Goal: Transaction & Acquisition: Purchase product/service

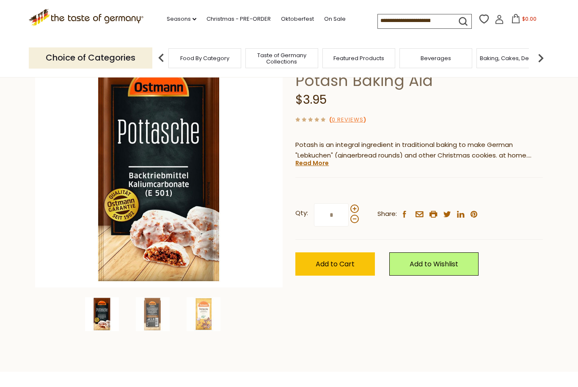
scroll to position [79, 0]
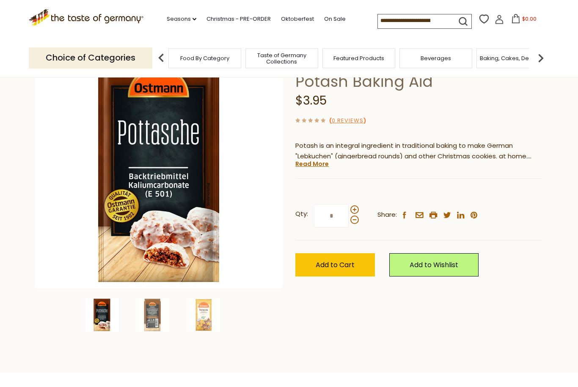
click at [546, 56] on img at bounding box center [541, 58] width 17 height 17
click at [547, 59] on img at bounding box center [541, 58] width 17 height 17
click at [544, 59] on img at bounding box center [541, 58] width 17 height 17
click at [548, 59] on img at bounding box center [541, 58] width 17 height 17
click at [546, 60] on img at bounding box center [541, 58] width 17 height 17
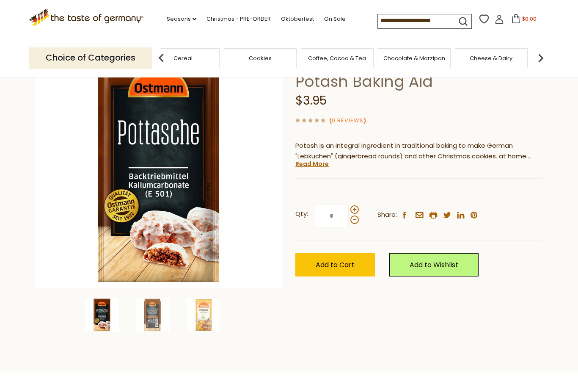
click at [544, 58] on img at bounding box center [541, 58] width 17 height 17
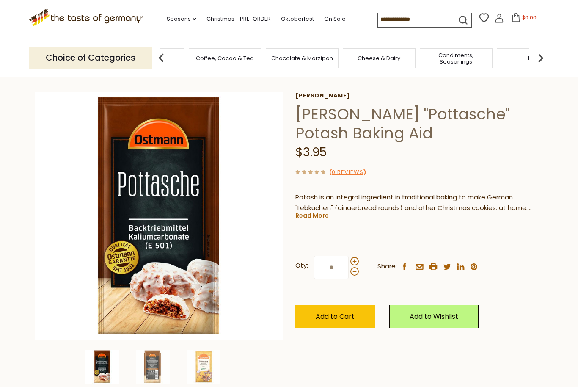
scroll to position [24, 0]
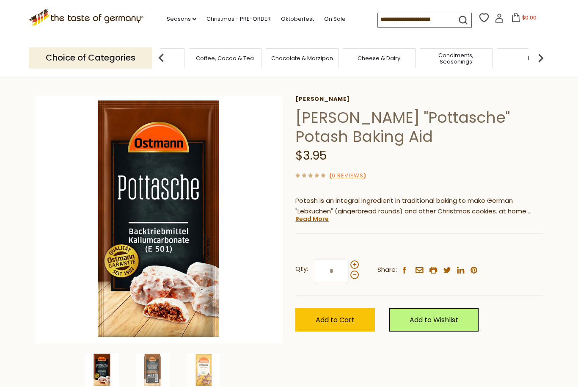
click at [343, 315] on span "Add to Cart" at bounding box center [335, 320] width 39 height 10
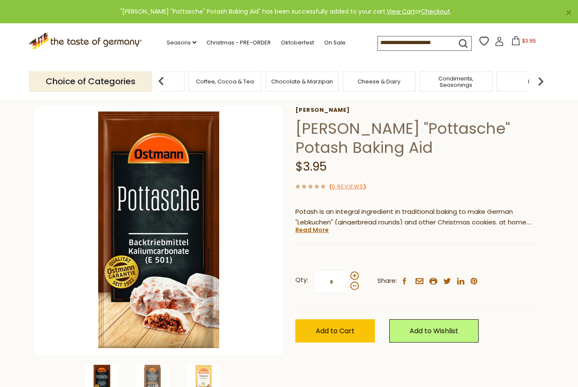
scroll to position [14, 0]
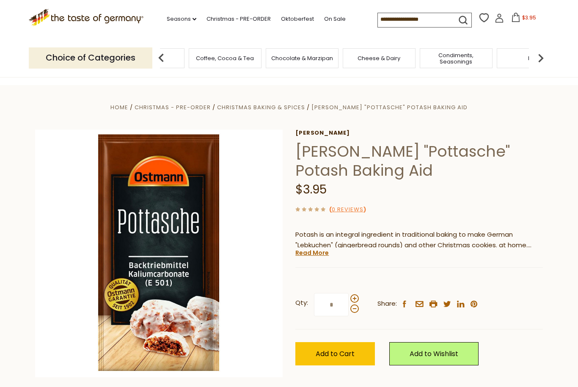
click at [542, 56] on img at bounding box center [541, 58] width 17 height 17
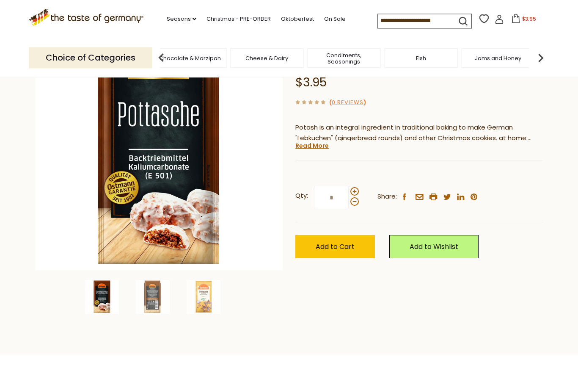
scroll to position [97, 0]
click at [357, 201] on span at bounding box center [354, 201] width 8 height 8
click at [349, 201] on input "*" at bounding box center [331, 197] width 35 height 23
type input "*"
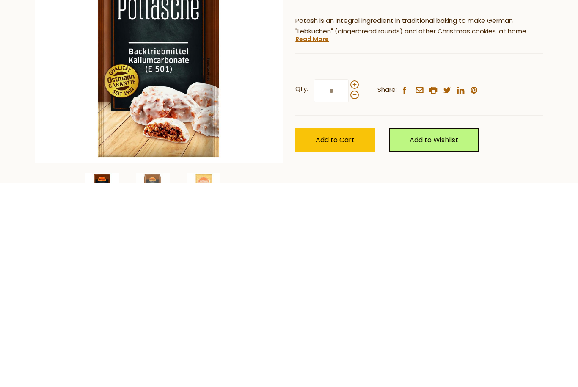
scroll to position [204, 0]
